Goal: Find specific page/section: Find specific page/section

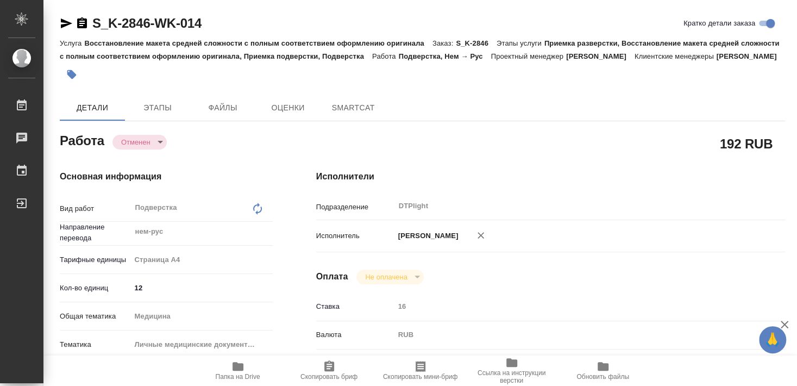
type textarea "x"
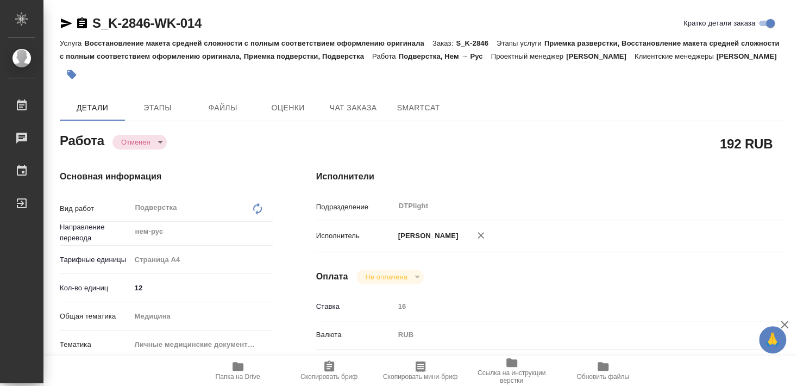
type textarea "x"
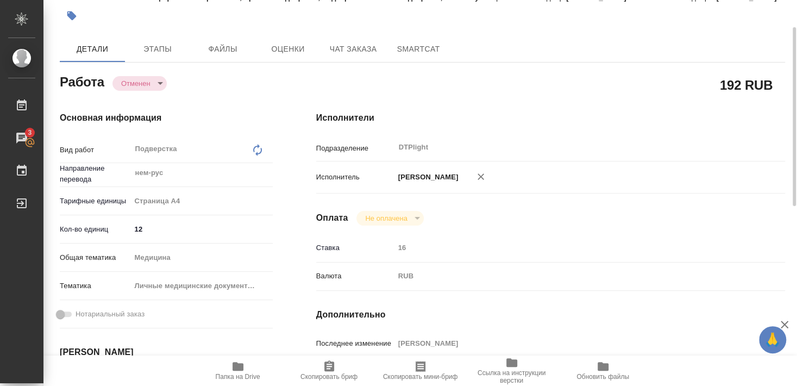
scroll to position [117, 0]
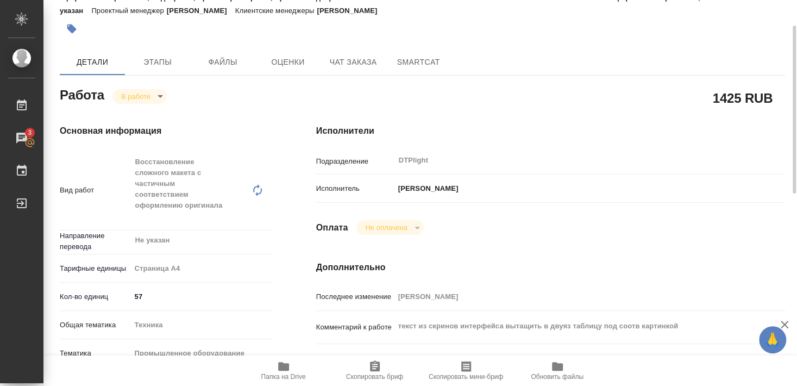
scroll to position [117, 0]
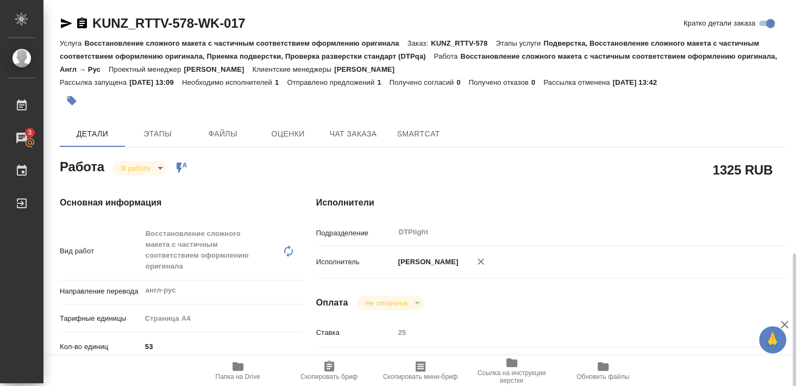
scroll to position [235, 0]
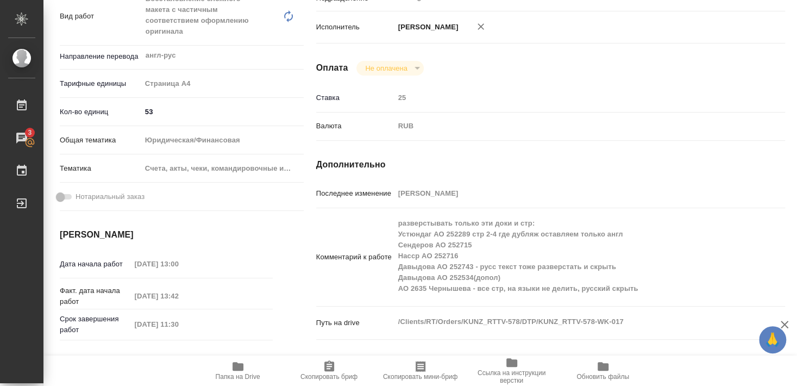
click at [648, 43] on div "Исполнитель [PERSON_NAME]" at bounding box center [550, 32] width 469 height 32
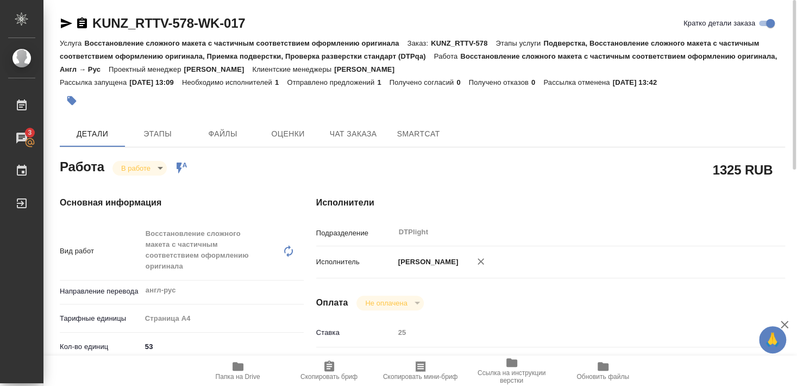
click at [62, 26] on icon "button" at bounding box center [66, 23] width 11 height 10
